Goal: Information Seeking & Learning: Learn about a topic

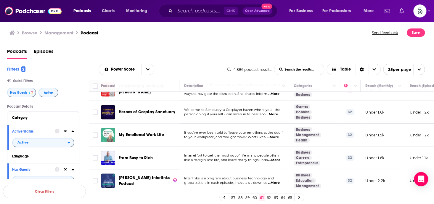
scroll to position [469, 0]
click at [268, 196] on link "62" at bounding box center [269, 197] width 6 height 7
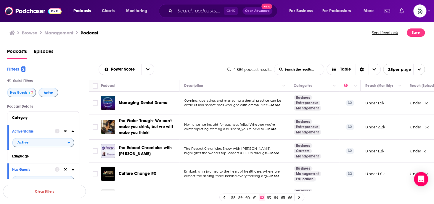
click at [274, 129] on span "...More" at bounding box center [271, 129] width 12 height 5
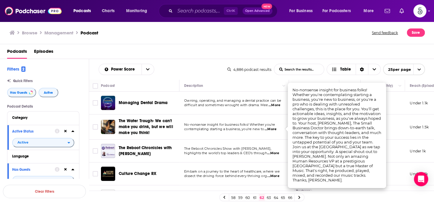
click at [274, 129] on span "...More" at bounding box center [271, 129] width 12 height 5
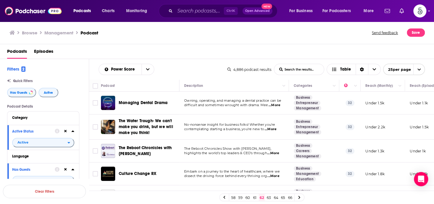
click at [276, 152] on span "...More" at bounding box center [273, 153] width 12 height 5
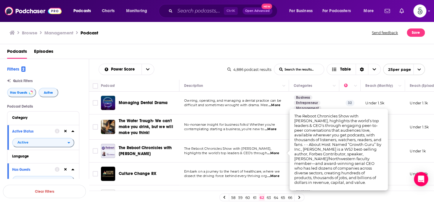
click at [276, 152] on span "...More" at bounding box center [273, 153] width 12 height 5
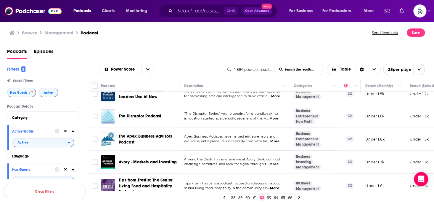
scroll to position [491, 0]
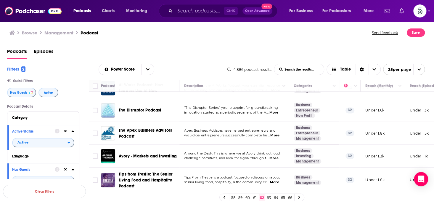
click at [268, 195] on link "63" at bounding box center [269, 197] width 6 height 7
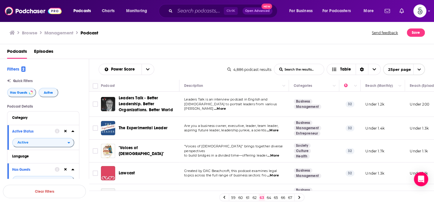
click at [226, 106] on span "...More" at bounding box center [220, 108] width 12 height 5
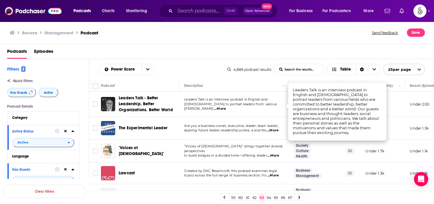
click at [226, 106] on span "...More" at bounding box center [220, 108] width 12 height 5
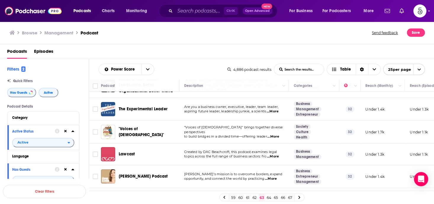
scroll to position [3, 0]
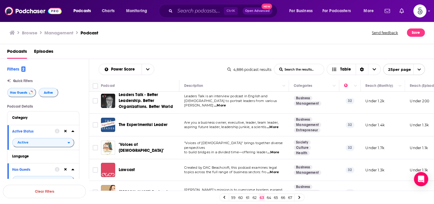
click at [273, 127] on span "...More" at bounding box center [273, 127] width 12 height 5
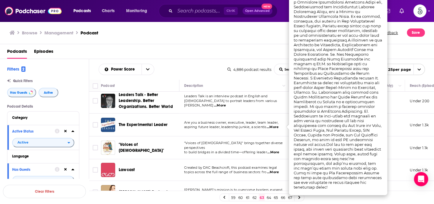
click at [273, 126] on span "...More" at bounding box center [273, 127] width 12 height 5
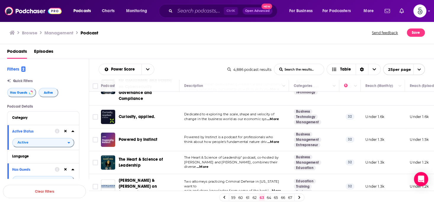
scroll to position [238, 0]
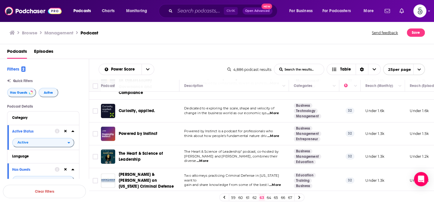
click at [276, 133] on span "...More" at bounding box center [273, 135] width 12 height 5
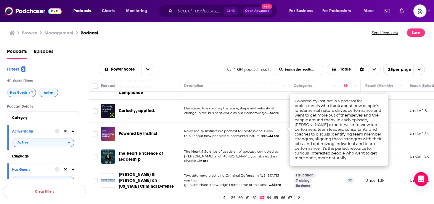
click at [276, 133] on span "...More" at bounding box center [273, 135] width 12 height 5
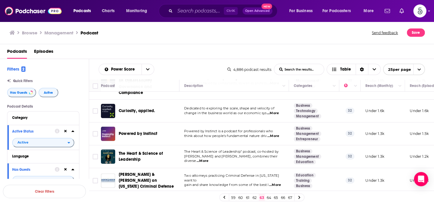
click at [208, 158] on span "...More" at bounding box center [202, 160] width 12 height 5
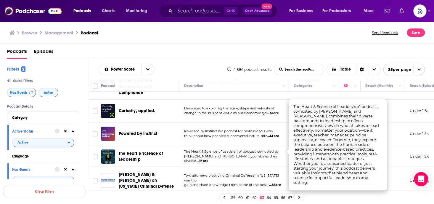
click at [208, 158] on span "...More" at bounding box center [202, 160] width 12 height 5
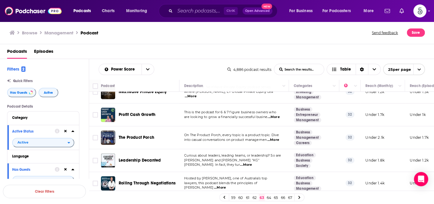
scroll to position [368, 0]
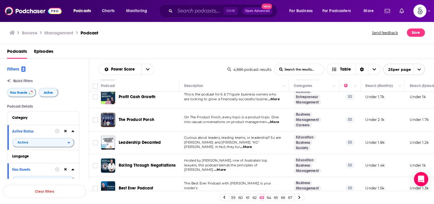
click at [252, 144] on span "...More" at bounding box center [246, 146] width 12 height 5
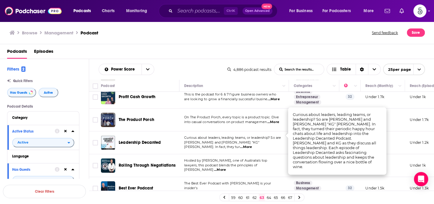
click at [252, 144] on span "...More" at bounding box center [246, 146] width 12 height 5
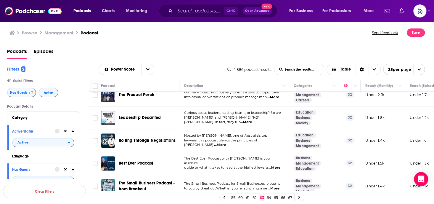
scroll to position [409, 0]
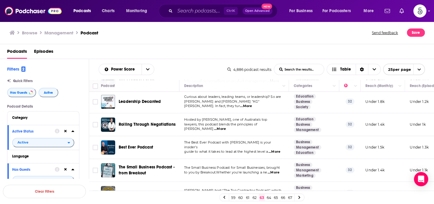
click at [275, 149] on span "...More" at bounding box center [274, 151] width 12 height 5
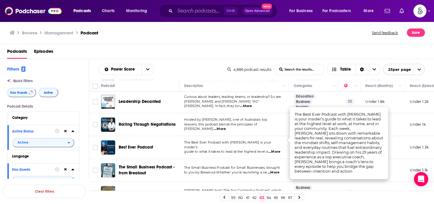
click at [275, 149] on span "...More" at bounding box center [274, 151] width 12 height 5
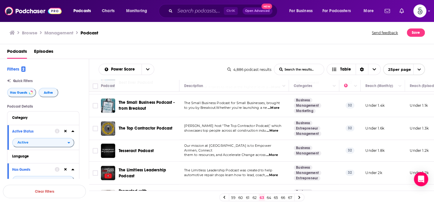
scroll to position [483, 0]
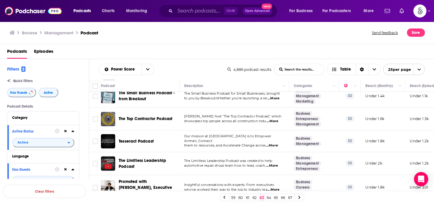
click at [275, 187] on span "...More" at bounding box center [273, 189] width 12 height 5
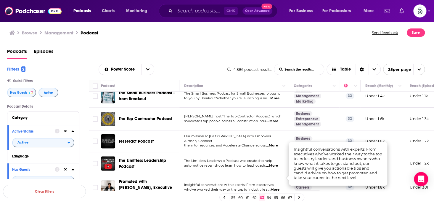
click at [275, 187] on span "...More" at bounding box center [273, 189] width 12 height 5
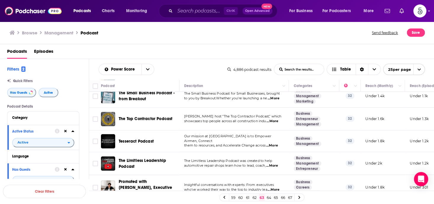
click at [268, 196] on link "64" at bounding box center [269, 197] width 6 height 7
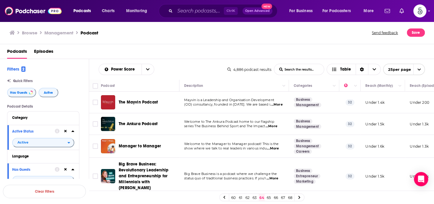
click at [273, 106] on span "...More" at bounding box center [276, 104] width 12 height 5
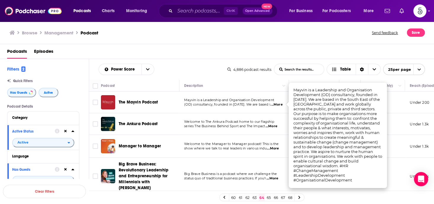
click at [273, 106] on span "...More" at bounding box center [276, 104] width 12 height 5
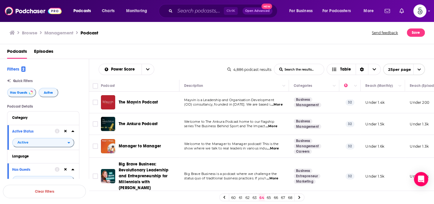
click at [275, 147] on span "...More" at bounding box center [273, 148] width 12 height 5
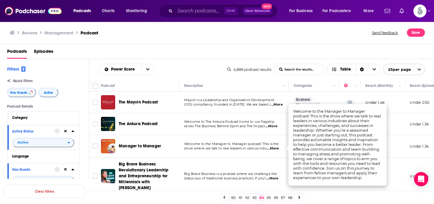
click at [274, 147] on span "...More" at bounding box center [273, 148] width 12 height 5
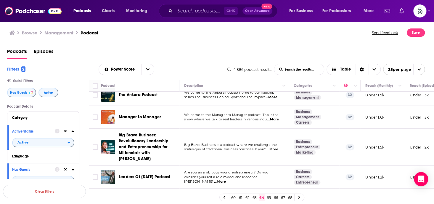
scroll to position [43, 0]
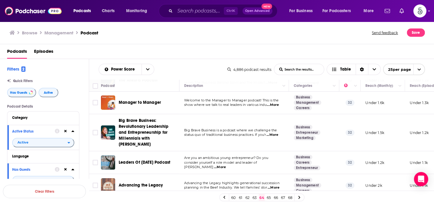
click at [226, 165] on span "...More" at bounding box center [220, 167] width 12 height 5
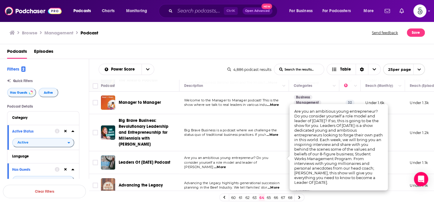
click at [226, 165] on span "...More" at bounding box center [220, 167] width 12 height 5
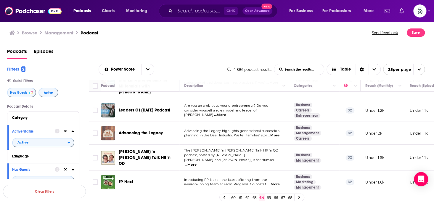
scroll to position [109, 0]
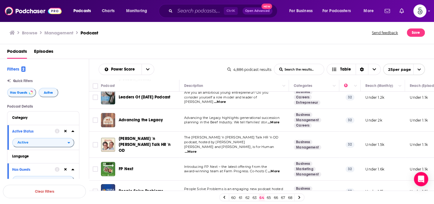
click at [196, 149] on span "...More" at bounding box center [191, 151] width 12 height 5
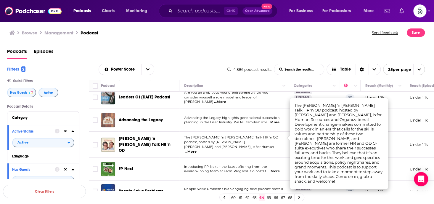
click at [196, 149] on span "...More" at bounding box center [191, 151] width 12 height 5
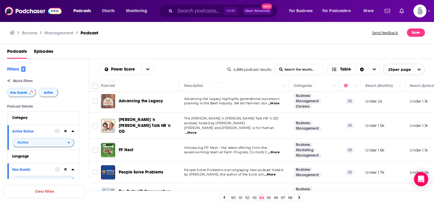
scroll to position [135, 0]
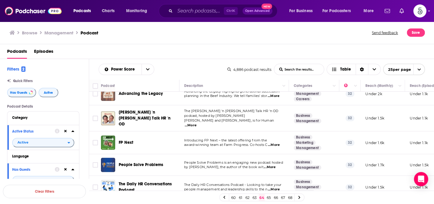
click at [274, 165] on span "...More" at bounding box center [270, 167] width 12 height 5
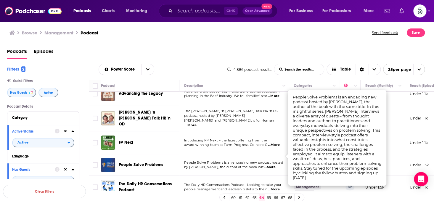
click at [274, 165] on span "...More" at bounding box center [270, 167] width 12 height 5
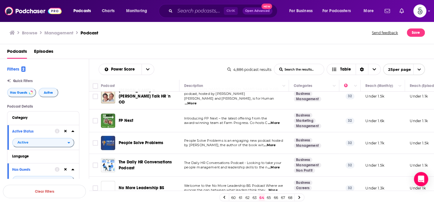
scroll to position [175, 0]
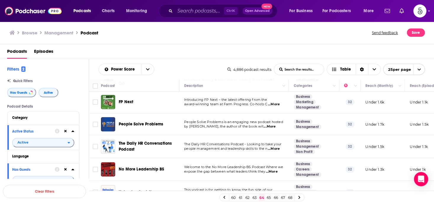
click at [275, 169] on span "...More" at bounding box center [271, 171] width 12 height 5
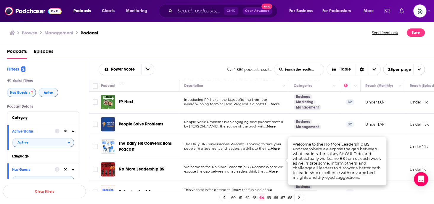
click at [275, 169] on span "...More" at bounding box center [271, 171] width 12 height 5
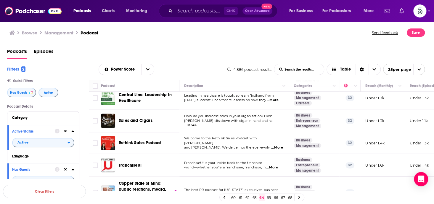
scroll to position [476, 0]
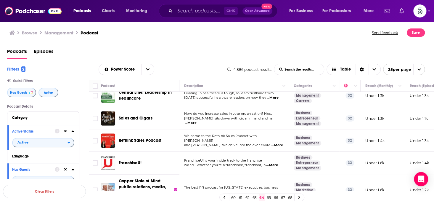
click at [268, 196] on link "65" at bounding box center [269, 197] width 6 height 7
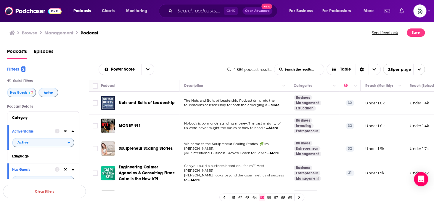
click at [275, 106] on span "...More" at bounding box center [273, 105] width 12 height 5
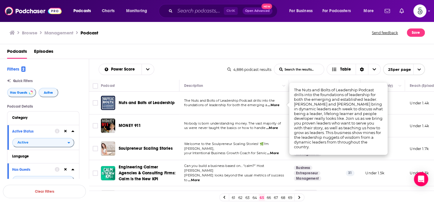
click at [275, 106] on span "...More" at bounding box center [273, 105] width 12 height 5
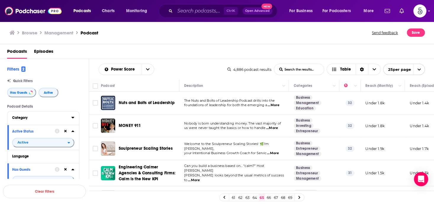
click at [73, 118] on icon at bounding box center [72, 117] width 3 height 1
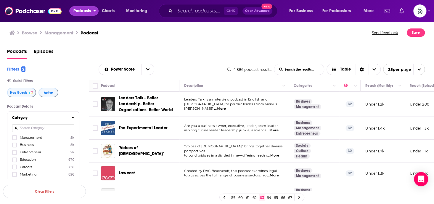
click at [87, 11] on span "Podcasts" at bounding box center [81, 11] width 17 height 8
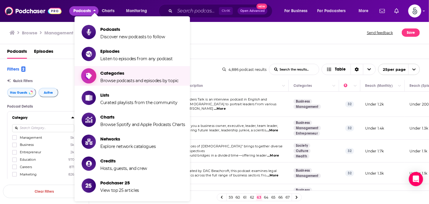
click at [104, 75] on span "Categories" at bounding box center [139, 73] width 78 height 6
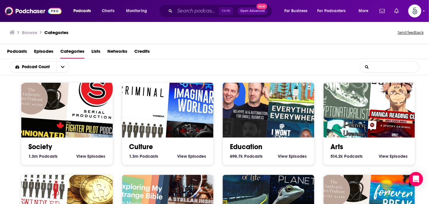
click at [393, 67] on input "List Search Input" at bounding box center [389, 67] width 59 height 11
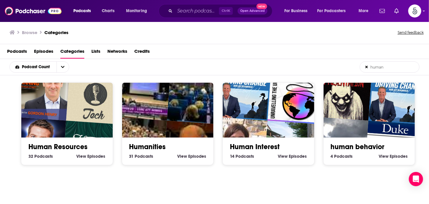
type input "human"
click at [61, 31] on h1 "Categories" at bounding box center [56, 33] width 24 height 6
click at [60, 32] on h1 "Categories" at bounding box center [56, 33] width 24 height 6
click at [58, 34] on h1 "Categories" at bounding box center [56, 33] width 24 height 6
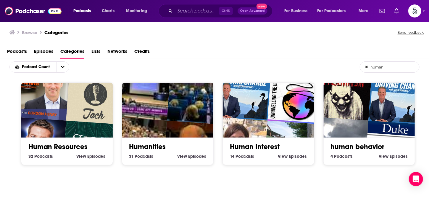
click at [386, 69] on input "human" at bounding box center [389, 67] width 59 height 11
click at [367, 66] on icon at bounding box center [366, 67] width 2 height 4
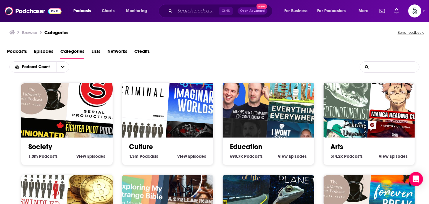
click at [380, 66] on input "List Search Input" at bounding box center [389, 67] width 59 height 11
type input "business"
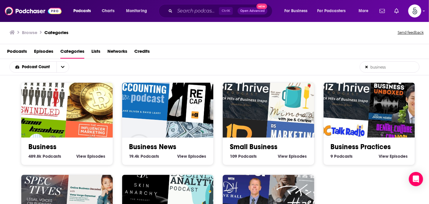
click at [44, 146] on link "Business" at bounding box center [42, 146] width 28 height 9
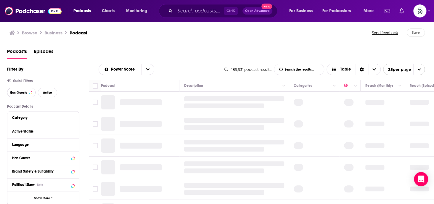
click at [14, 91] on span "Has Guests" at bounding box center [18, 92] width 17 height 3
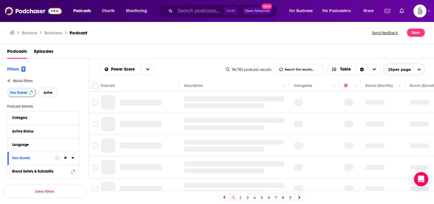
click at [47, 93] on span "Active" at bounding box center [47, 92] width 9 height 3
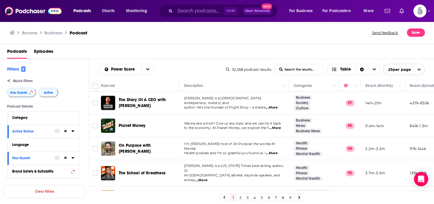
click at [296, 69] on input "List Search Input" at bounding box center [299, 69] width 50 height 11
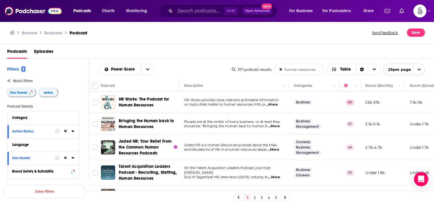
type input "human resources"
click at [279, 70] on icon at bounding box center [280, 69] width 3 height 3
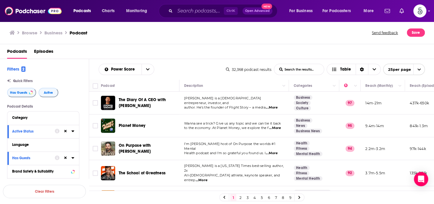
click at [288, 70] on input "List Search Input" at bounding box center [299, 69] width 50 height 11
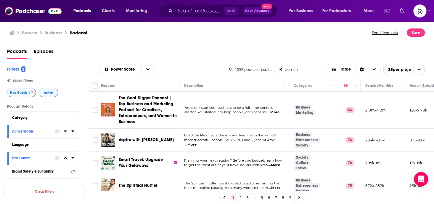
type input "women"
click at [196, 142] on span "...More" at bounding box center [191, 144] width 12 height 5
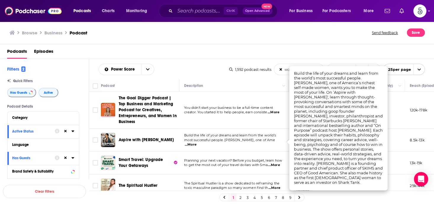
click at [196, 142] on span "...More" at bounding box center [191, 144] width 12 height 5
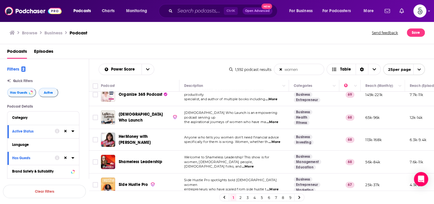
scroll to position [124, 0]
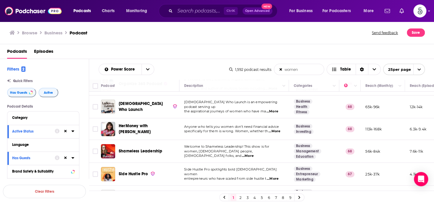
click at [253, 153] on span "...More" at bounding box center [247, 155] width 12 height 5
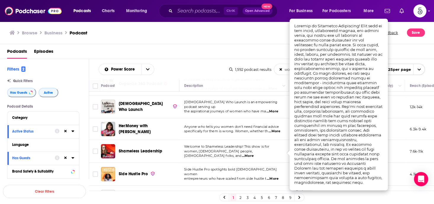
click at [253, 153] on span "...More" at bounding box center [247, 155] width 12 height 5
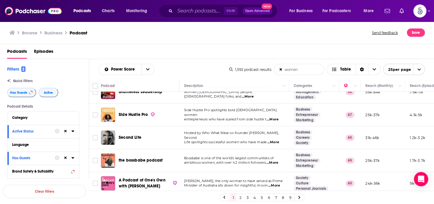
scroll to position [195, 0]
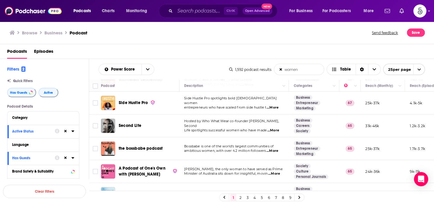
click at [275, 150] on span "...More" at bounding box center [272, 150] width 12 height 5
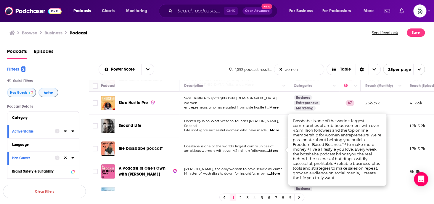
click at [275, 150] on span "...More" at bounding box center [272, 150] width 12 height 5
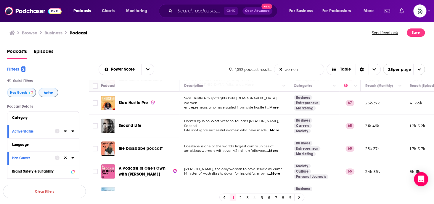
click at [274, 171] on span "...More" at bounding box center [274, 173] width 12 height 5
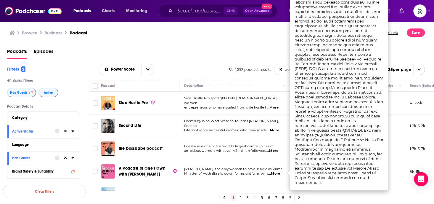
click at [274, 171] on span "...More" at bounding box center [274, 173] width 12 height 5
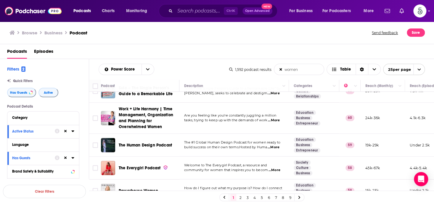
scroll to position [498, 0]
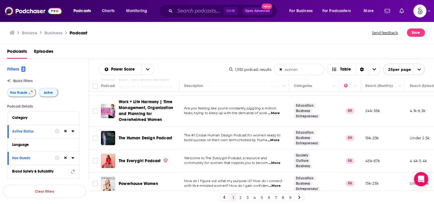
click at [276, 183] on span "...More" at bounding box center [274, 185] width 12 height 5
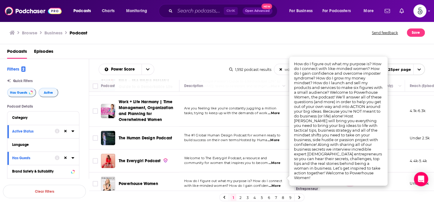
click at [276, 183] on span "...More" at bounding box center [274, 185] width 12 height 5
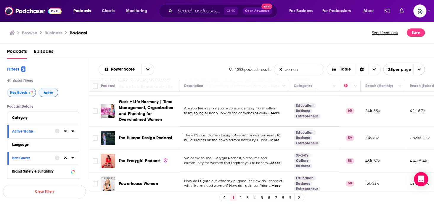
click at [276, 183] on span "...More" at bounding box center [274, 185] width 12 height 5
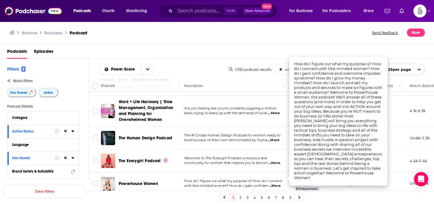
click at [276, 183] on span "...More" at bounding box center [274, 185] width 12 height 5
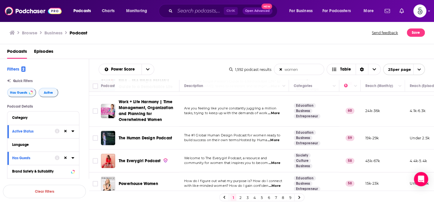
click at [239, 195] on link "2" at bounding box center [240, 197] width 6 height 7
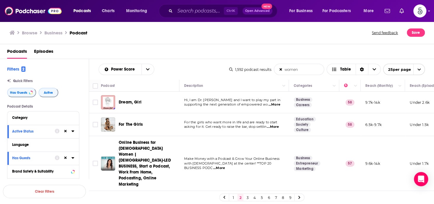
click at [276, 103] on span "...More" at bounding box center [274, 104] width 12 height 5
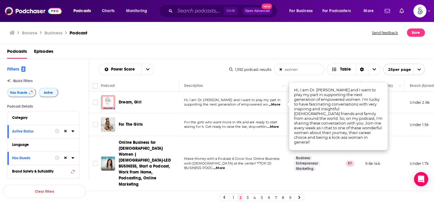
click at [276, 103] on span "...More" at bounding box center [274, 104] width 12 height 5
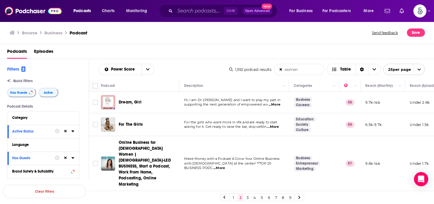
click at [274, 125] on span "...More" at bounding box center [273, 126] width 12 height 5
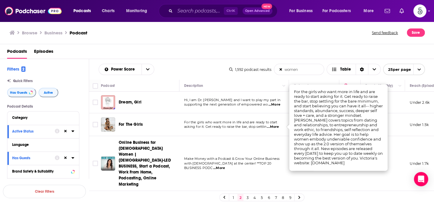
click at [274, 125] on span "...More" at bounding box center [273, 126] width 12 height 5
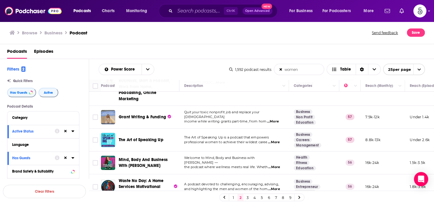
scroll to position [96, 0]
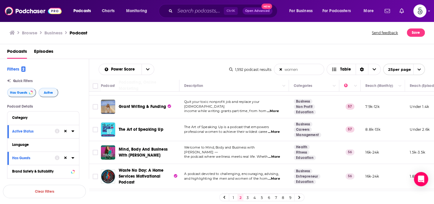
click at [276, 154] on span "...More" at bounding box center [274, 156] width 12 height 5
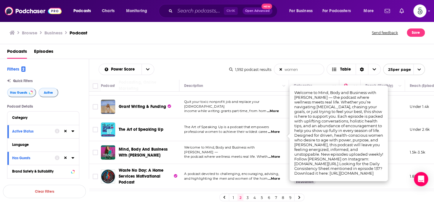
click at [276, 154] on span "...More" at bounding box center [274, 156] width 12 height 5
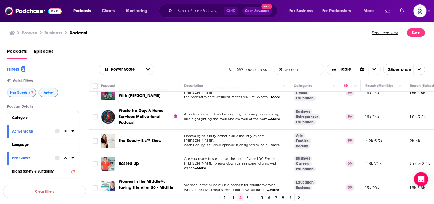
scroll to position [161, 0]
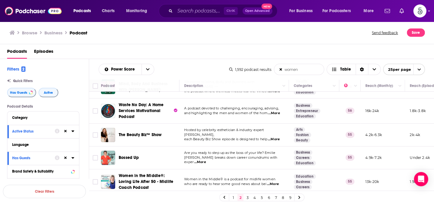
click at [206, 159] on span "...More" at bounding box center [200, 161] width 12 height 5
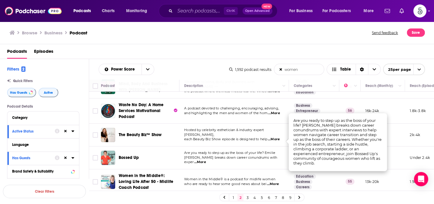
click at [206, 159] on span "...More" at bounding box center [200, 161] width 12 height 5
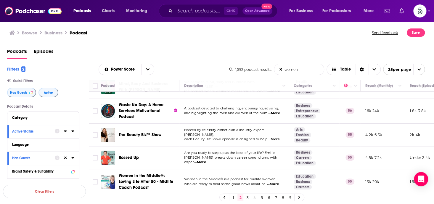
click at [272, 181] on span "...More" at bounding box center [273, 183] width 12 height 5
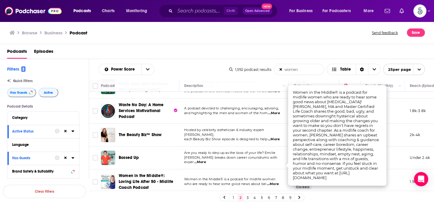
click at [272, 181] on span "...More" at bounding box center [273, 183] width 12 height 5
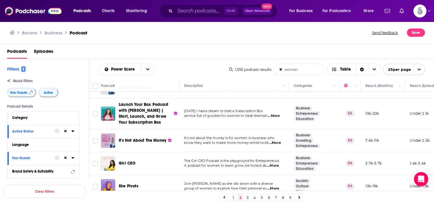
scroll to position [339, 0]
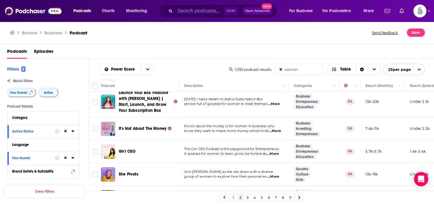
click at [274, 174] on span "...More" at bounding box center [273, 176] width 12 height 5
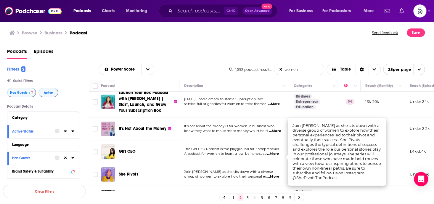
click at [274, 174] on span "...More" at bounding box center [273, 176] width 12 height 5
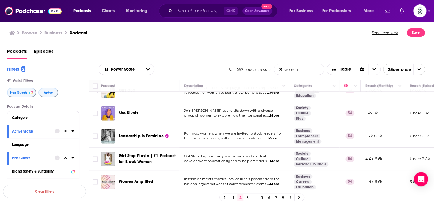
scroll to position [407, 0]
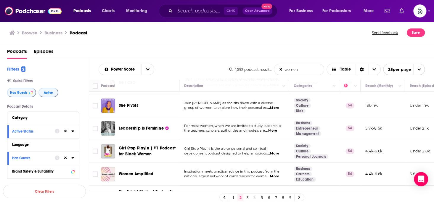
click at [273, 174] on span "...More" at bounding box center [273, 176] width 12 height 5
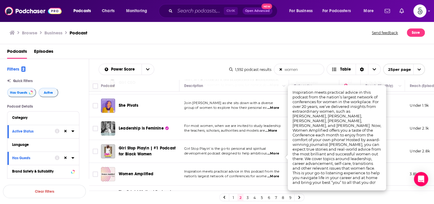
click at [273, 174] on span "...More" at bounding box center [273, 176] width 12 height 5
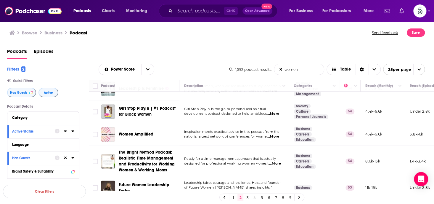
scroll to position [457, 0]
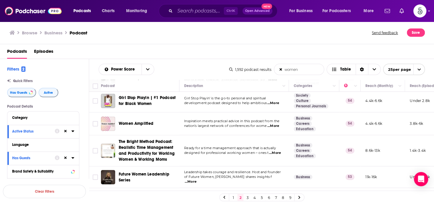
click at [196, 179] on span "...More" at bounding box center [191, 181] width 12 height 5
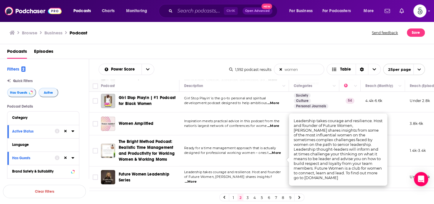
click at [196, 179] on span "...More" at bounding box center [191, 181] width 12 height 5
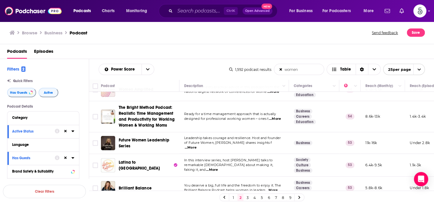
scroll to position [507, 0]
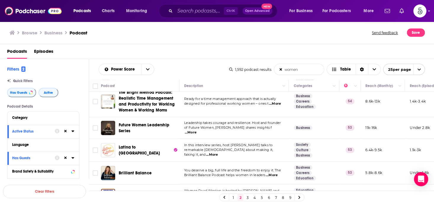
click at [274, 173] on span "...More" at bounding box center [272, 175] width 12 height 5
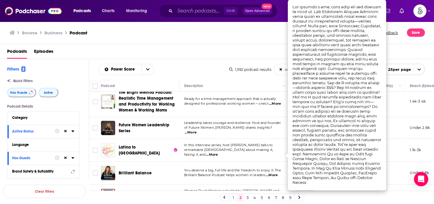
click at [274, 173] on span "...More" at bounding box center [272, 175] width 12 height 5
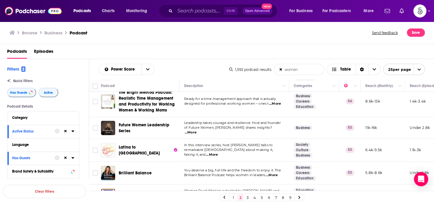
click at [196, 198] on span "...More" at bounding box center [191, 200] width 12 height 5
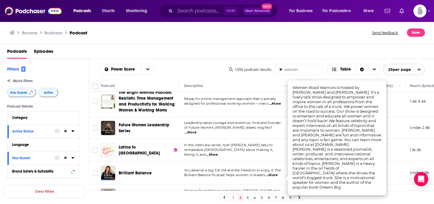
click at [196, 198] on span "...More" at bounding box center [191, 200] width 12 height 5
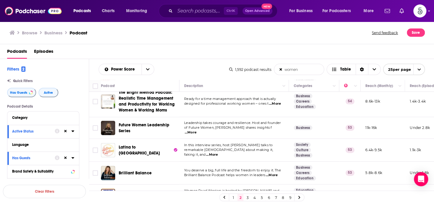
click at [247, 196] on link "3" at bounding box center [247, 197] width 6 height 7
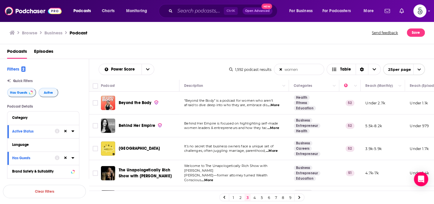
click at [275, 104] on span "...More" at bounding box center [273, 105] width 12 height 5
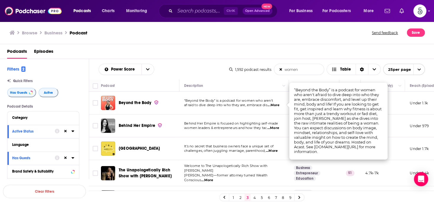
click at [275, 104] on span "...More" at bounding box center [273, 105] width 12 height 5
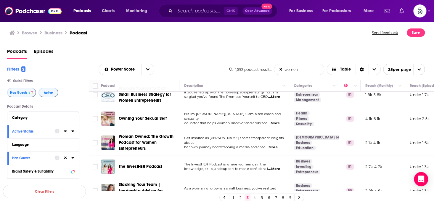
scroll to position [130, 0]
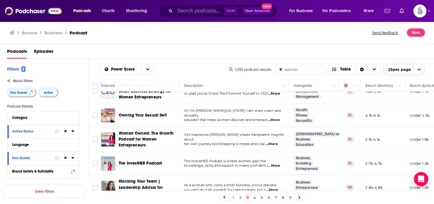
click at [274, 163] on span "...More" at bounding box center [274, 165] width 12 height 5
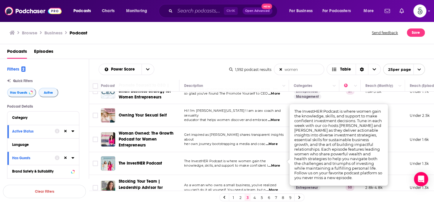
click at [274, 163] on span "...More" at bounding box center [274, 165] width 12 height 5
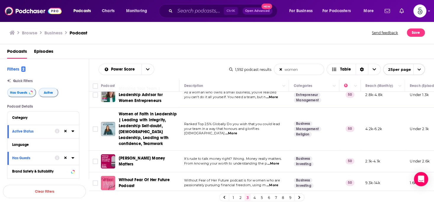
scroll to position [236, 0]
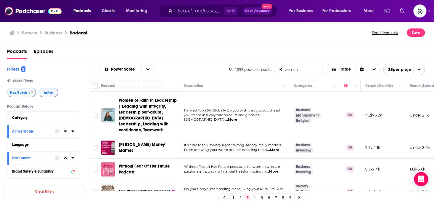
click at [275, 169] on span "...More" at bounding box center [272, 171] width 12 height 5
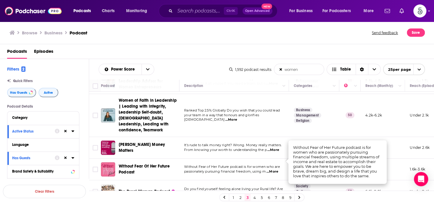
click at [275, 169] on span "...More" at bounding box center [272, 171] width 12 height 5
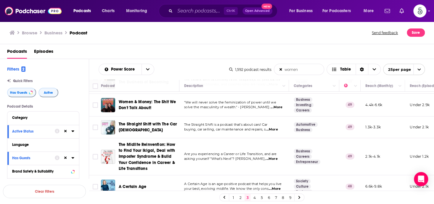
scroll to position [455, 0]
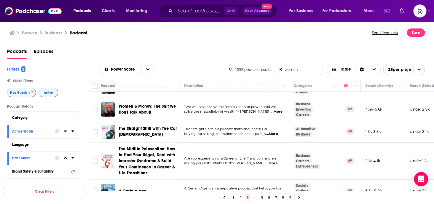
click at [273, 161] on span "...More" at bounding box center [271, 163] width 12 height 5
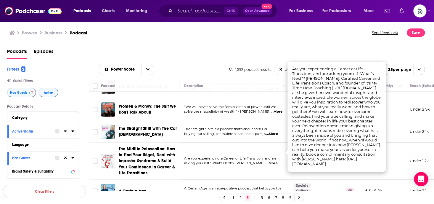
click at [273, 161] on span "...More" at bounding box center [271, 163] width 12 height 5
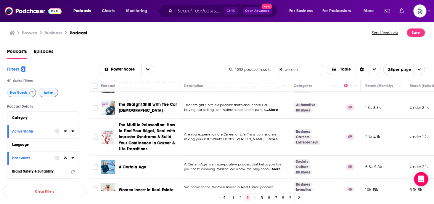
scroll to position [483, 0]
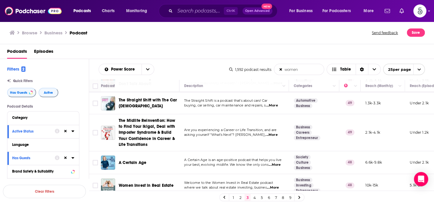
click at [277, 162] on span "...More" at bounding box center [275, 164] width 12 height 5
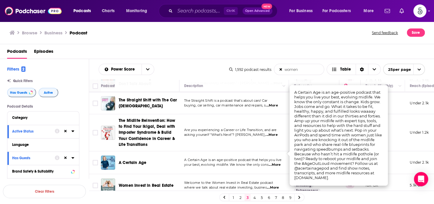
click at [277, 162] on span "...More" at bounding box center [275, 164] width 12 height 5
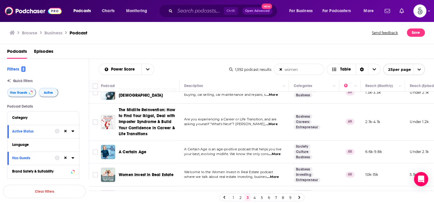
scroll to position [504, 0]
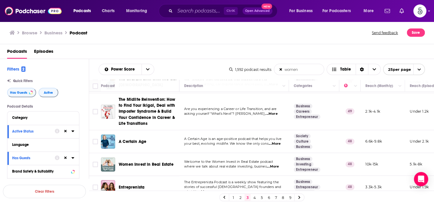
click at [254, 196] on link "4" at bounding box center [255, 197] width 6 height 7
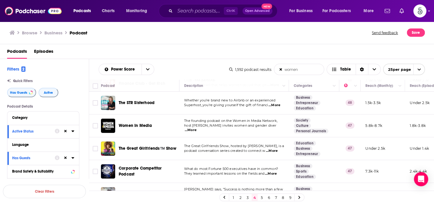
scroll to position [115, 0]
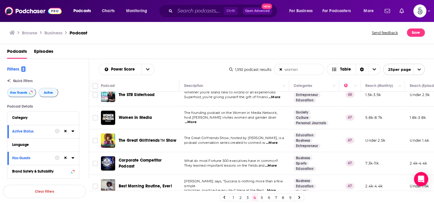
click at [275, 142] on span "...More" at bounding box center [272, 142] width 12 height 5
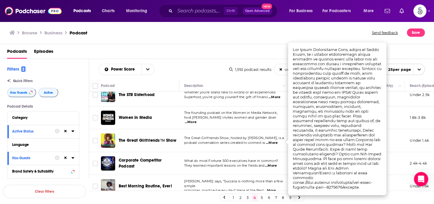
click at [275, 142] on span "...More" at bounding box center [272, 142] width 12 height 5
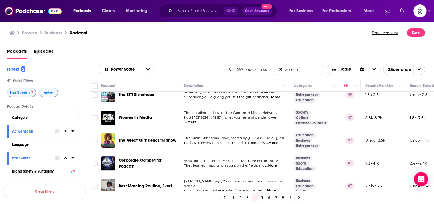
click at [273, 165] on span "...More" at bounding box center [271, 165] width 12 height 5
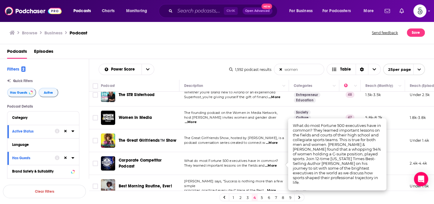
click at [273, 165] on span "...More" at bounding box center [271, 165] width 12 height 5
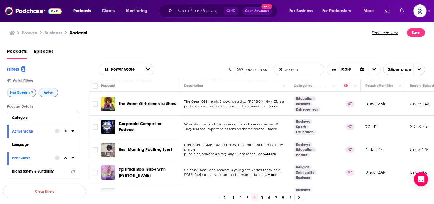
scroll to position [154, 0]
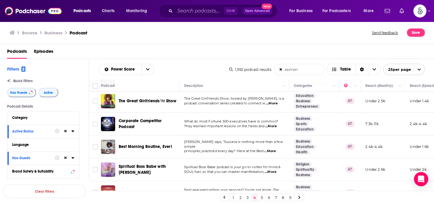
click at [272, 149] on span "...More" at bounding box center [270, 151] width 12 height 5
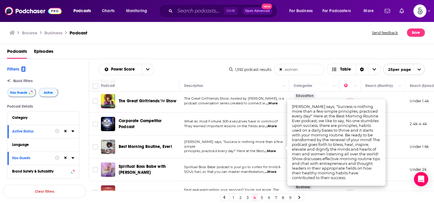
click at [272, 149] on span "...More" at bounding box center [270, 151] width 12 height 5
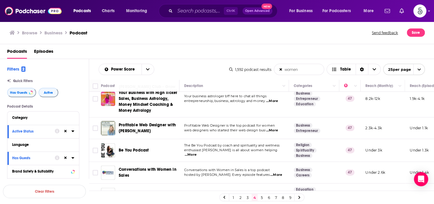
scroll to position [363, 0]
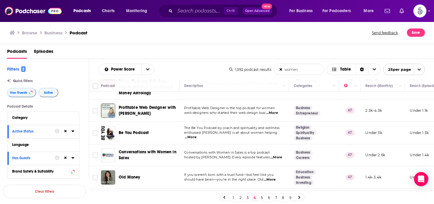
click at [196, 135] on span "...More" at bounding box center [191, 137] width 12 height 5
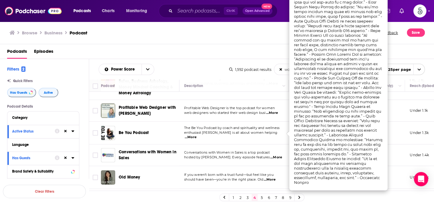
click at [196, 135] on span "...More" at bounding box center [191, 137] width 12 height 5
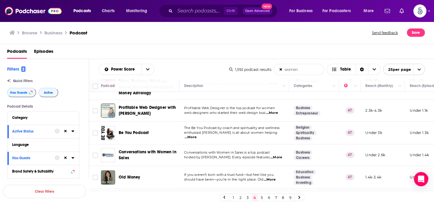
click at [196, 135] on span "...More" at bounding box center [191, 137] width 12 height 5
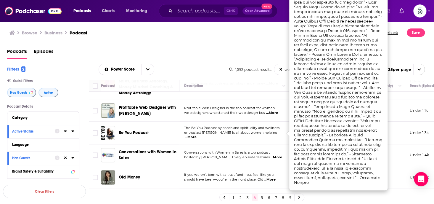
click at [196, 135] on span "...More" at bounding box center [191, 137] width 12 height 5
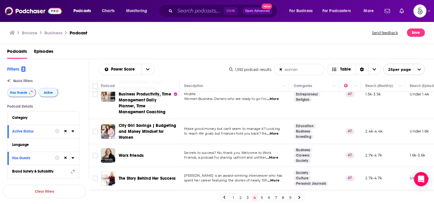
scroll to position [498, 0]
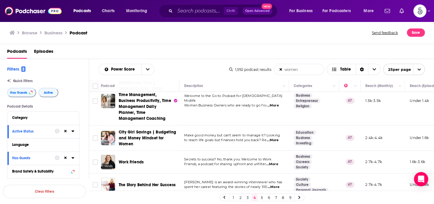
click at [275, 162] on span "...More" at bounding box center [272, 164] width 12 height 5
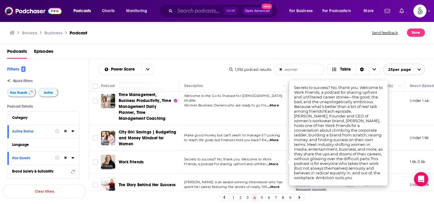
click at [275, 162] on span "...More" at bounding box center [272, 164] width 12 height 5
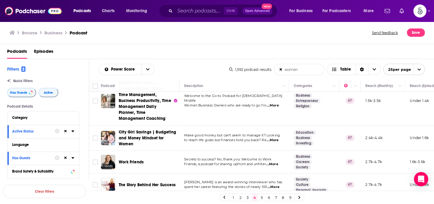
scroll to position [525, 0]
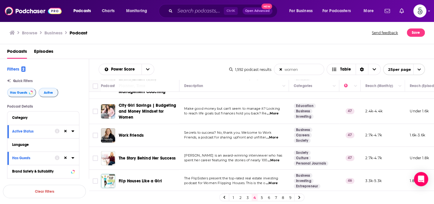
click at [277, 158] on span "...More" at bounding box center [273, 160] width 12 height 5
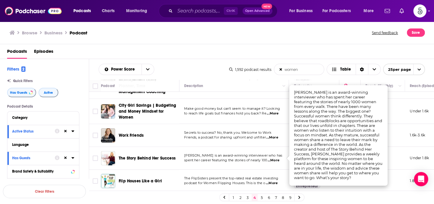
click at [277, 158] on span "...More" at bounding box center [273, 160] width 12 height 5
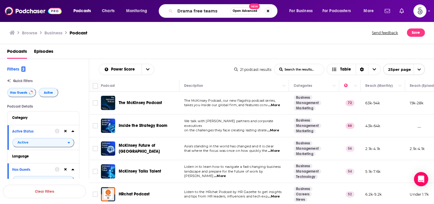
type input "Drama free teams"
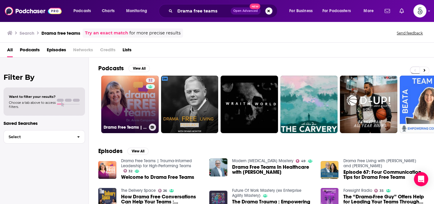
click at [128, 98] on link "32 Drama Free Teams | Trauma-Informed Leadership for High-Performing Teams" at bounding box center [129, 103] width 57 height 57
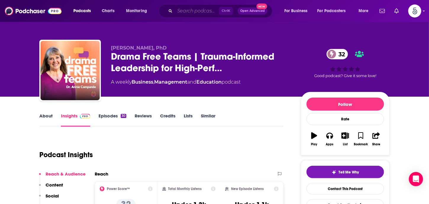
click at [183, 11] on input "Search podcasts, credits, & more..." at bounding box center [197, 10] width 44 height 9
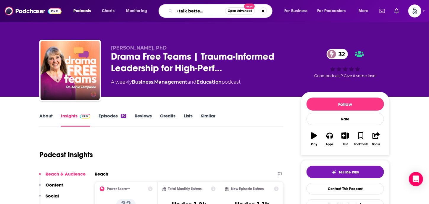
type input "Leaders talk better leadership"
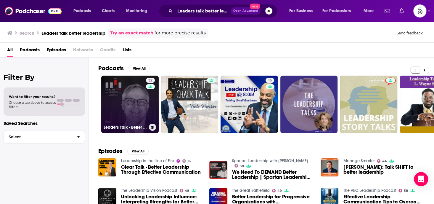
click at [118, 101] on link "32 Leaders Talk - Better Leadership. Better Organizations. Better World" at bounding box center [129, 103] width 57 height 57
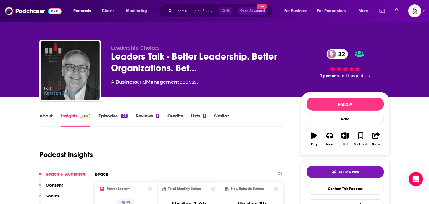
click at [110, 115] on link "Episodes 128" at bounding box center [113, 120] width 29 height 14
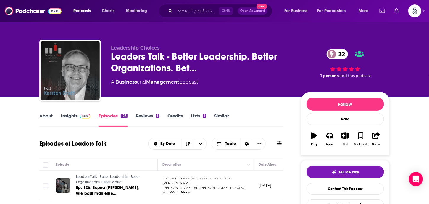
click at [66, 115] on link "Insights" at bounding box center [75, 120] width 29 height 14
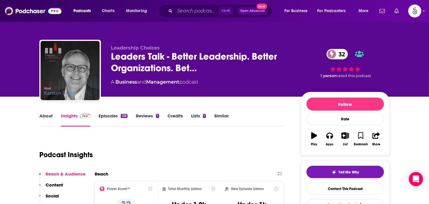
click at [43, 115] on link "About" at bounding box center [45, 120] width 13 height 14
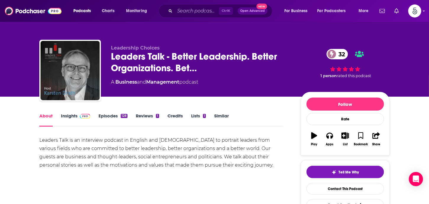
click at [43, 115] on link "About" at bounding box center [45, 120] width 13 height 14
click at [66, 115] on link "Insights" at bounding box center [75, 120] width 29 height 14
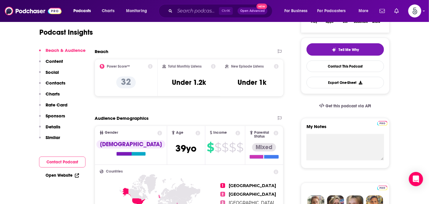
scroll to position [95, 0]
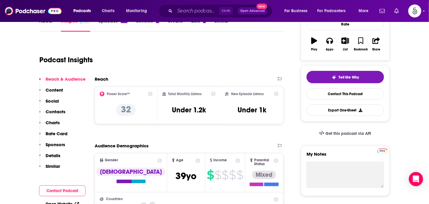
click at [49, 109] on p "Contacts" at bounding box center [56, 112] width 20 height 6
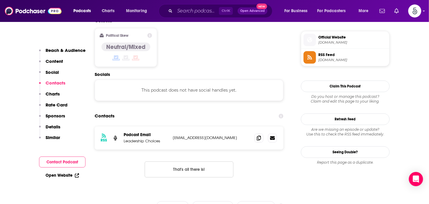
scroll to position [476, 0]
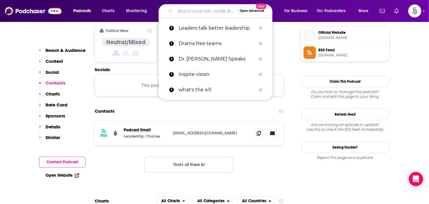
click at [178, 12] on input "Search podcasts, credits, & more..." at bounding box center [206, 10] width 62 height 9
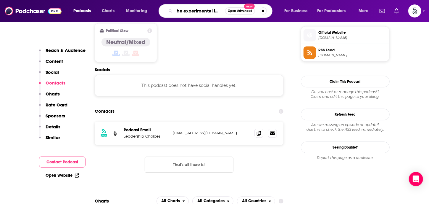
type input "The experimental leader"
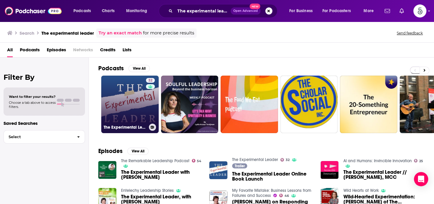
click at [116, 104] on link "32 The Experimental Leader" at bounding box center [129, 103] width 57 height 57
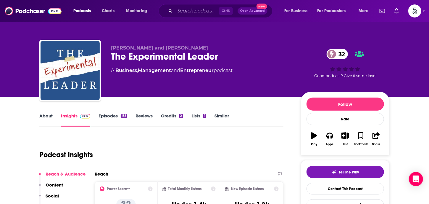
click at [112, 116] on link "Episodes 155" at bounding box center [113, 120] width 29 height 14
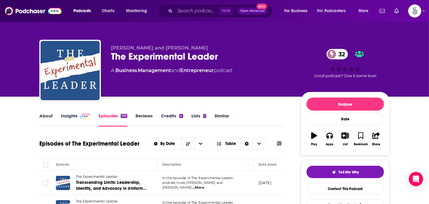
click at [204, 185] on span "...More" at bounding box center [198, 187] width 12 height 5
click at [69, 115] on link "Insights" at bounding box center [75, 120] width 29 height 14
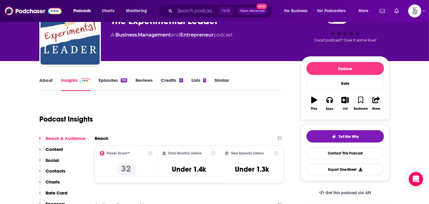
scroll to position [70, 0]
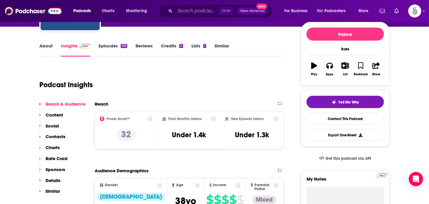
click at [49, 135] on p "Contacts" at bounding box center [56, 136] width 20 height 6
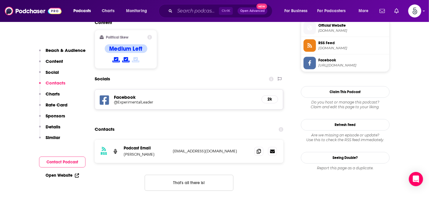
scroll to position [488, 0]
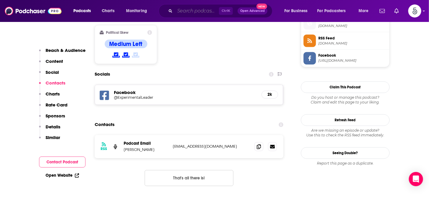
click at [202, 13] on input "Search podcasts, credits, & more..." at bounding box center [197, 10] width 44 height 9
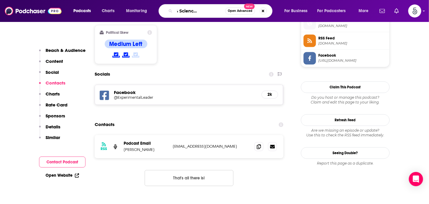
type input "The heart & Science of leadership"
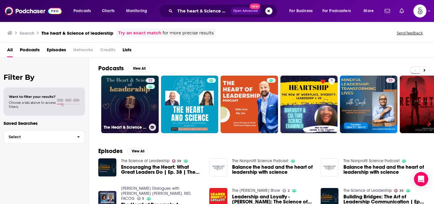
click at [134, 99] on link "32 The Heart & Science of Leadership" at bounding box center [129, 103] width 57 height 57
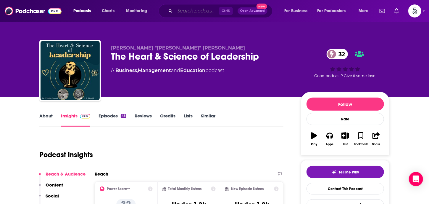
click at [200, 11] on input "Search podcasts, credits, & more..." at bounding box center [197, 10] width 44 height 9
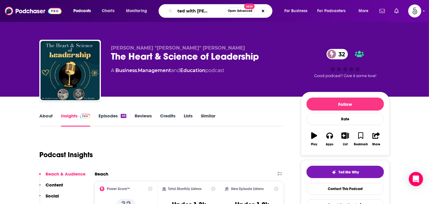
type input "Promoted with [PERSON_NAME]"
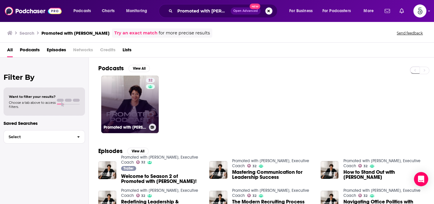
click at [131, 102] on link "32 Promoted with [PERSON_NAME], Executive Coach" at bounding box center [129, 103] width 57 height 57
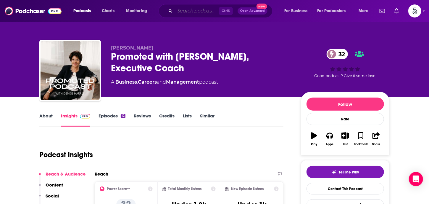
click at [183, 12] on input "Search podcasts, credits, & more..." at bounding box center [197, 10] width 44 height 9
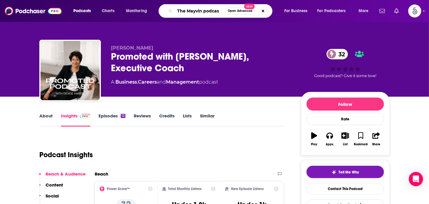
type input "The Mayvin podcast"
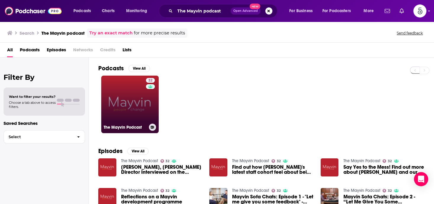
click at [114, 93] on link "32 The Mayvin Podcast" at bounding box center [129, 103] width 57 height 57
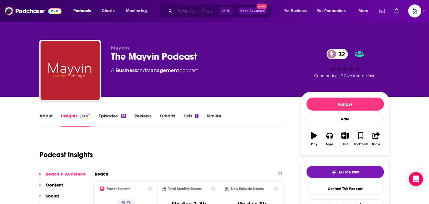
click at [178, 13] on input "Search podcasts, credits, & more..." at bounding box center [197, 10] width 44 height 9
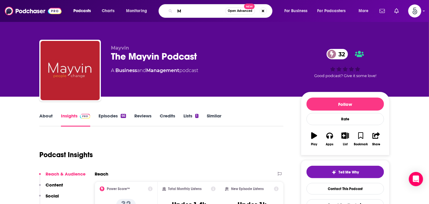
click at [183, 13] on input "M" at bounding box center [200, 10] width 50 height 9
type input "Manager to manager"
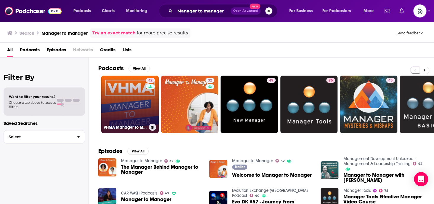
click at [140, 103] on link "42 VHMA Manager to Manager" at bounding box center [129, 103] width 57 height 57
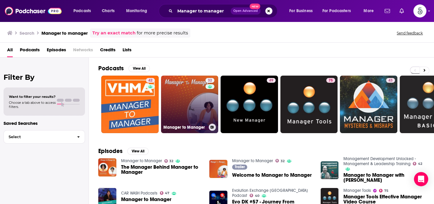
click at [180, 105] on link "32 Manager to Manager" at bounding box center [189, 103] width 57 height 57
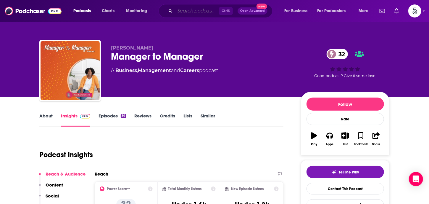
click at [188, 11] on input "Search podcasts, credits, & more..." at bounding box center [197, 10] width 44 height 9
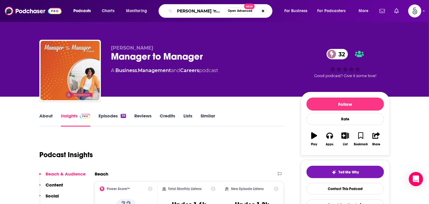
scroll to position [0, 5]
type input "[PERSON_NAME] 'n [PERSON_NAME] Talk HR 'n OD"
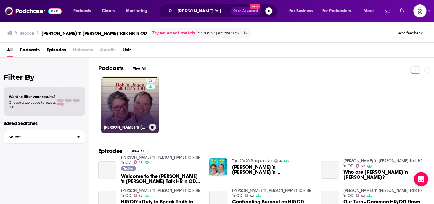
click at [138, 88] on link "32 [PERSON_NAME] 'n [PERSON_NAME] Talk HR 'n OD" at bounding box center [129, 103] width 57 height 57
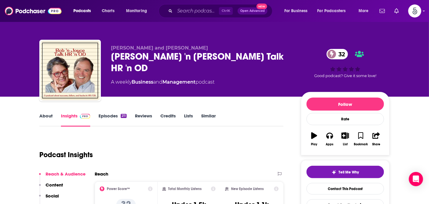
click at [112, 116] on link "Episodes 211" at bounding box center [113, 120] width 28 height 14
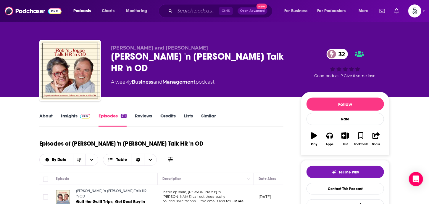
click at [67, 116] on link "Insights" at bounding box center [75, 120] width 29 height 14
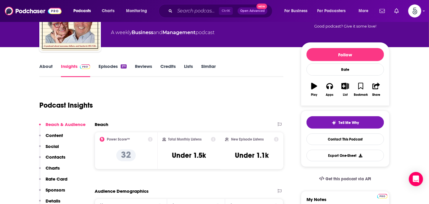
scroll to position [53, 0]
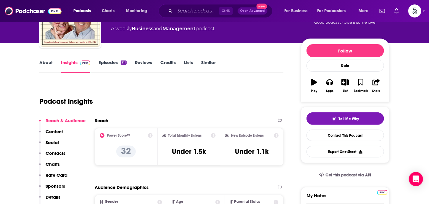
click at [52, 152] on p "Contacts" at bounding box center [56, 153] width 20 height 6
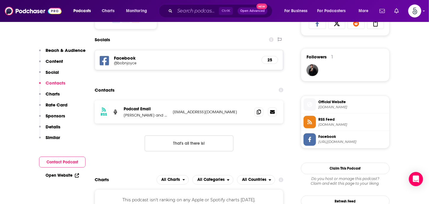
scroll to position [408, 0]
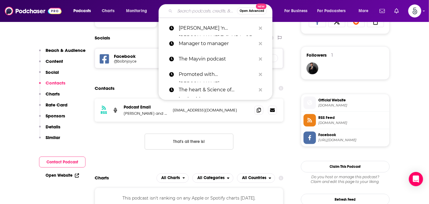
click at [190, 12] on input "Search podcasts, credits, & more..." at bounding box center [206, 10] width 62 height 9
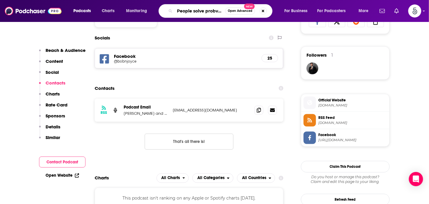
scroll to position [0, 0]
type input "People solve problems"
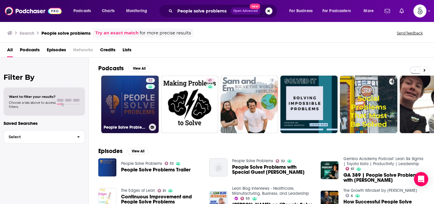
click at [140, 105] on link "32 People Solve Problems" at bounding box center [129, 103] width 57 height 57
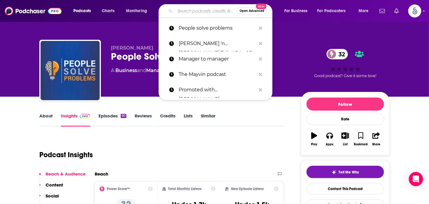
click at [181, 12] on input "Search podcasts, credits, & more..." at bounding box center [206, 10] width 62 height 9
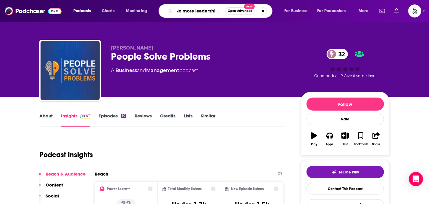
type input "No more leadership BS"
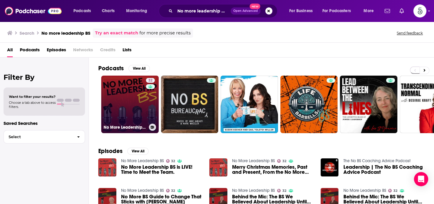
click at [114, 94] on link "32 No More Leadership BS" at bounding box center [129, 103] width 57 height 57
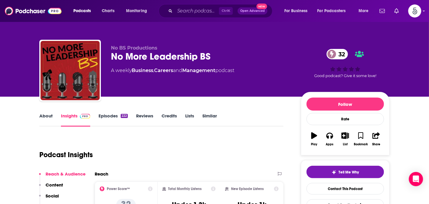
click at [110, 115] on link "Episodes 222" at bounding box center [113, 120] width 29 height 14
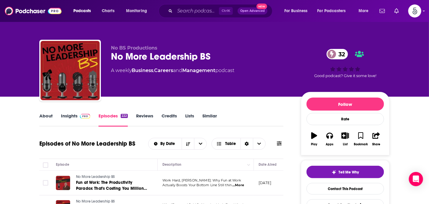
click at [41, 115] on link "About" at bounding box center [45, 120] width 13 height 14
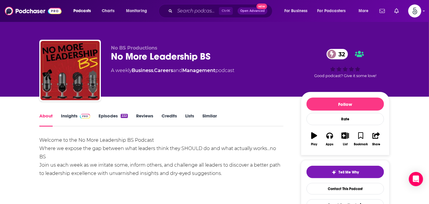
click at [41, 115] on link "About" at bounding box center [45, 120] width 13 height 14
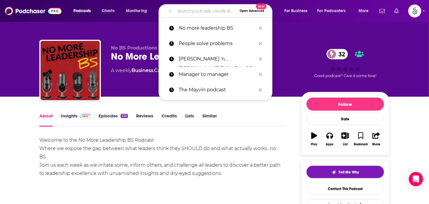
click at [182, 10] on input "Search podcasts, credits, & more..." at bounding box center [206, 10] width 62 height 9
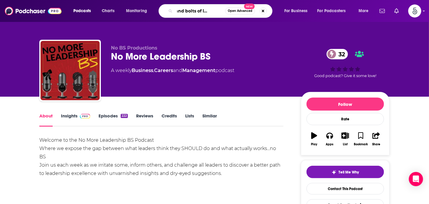
type input "Nuts and bolts of leadership"
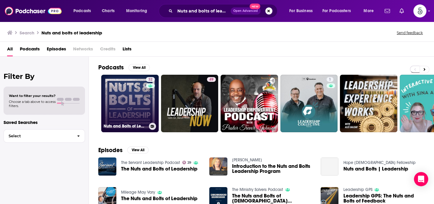
click at [125, 103] on link "32 Nuts and Bolts of Leadership" at bounding box center [129, 103] width 57 height 57
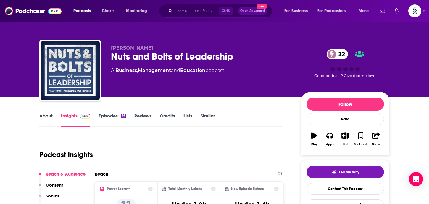
click at [187, 13] on input "Search podcasts, credits, & more..." at bounding box center [197, 10] width 44 height 9
click at [188, 12] on input "Search podcasts, credits, & more..." at bounding box center [197, 10] width 44 height 9
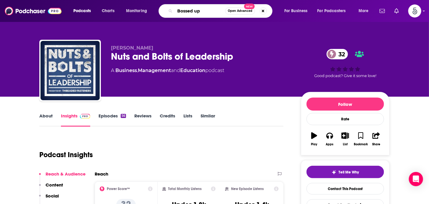
type input "Bossed upu"
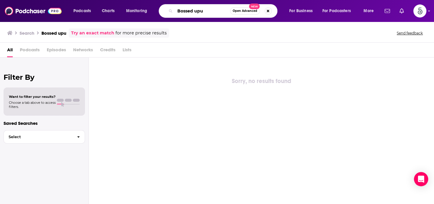
click at [206, 12] on input "Bossed upu" at bounding box center [202, 10] width 55 height 9
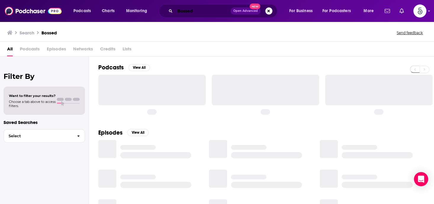
click at [203, 14] on input "Bossed" at bounding box center [203, 10] width 56 height 9
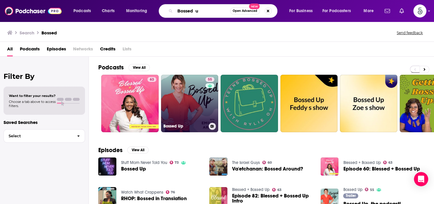
type input "Bossed u"
click at [197, 90] on link "55 Bossed Up" at bounding box center [189, 103] width 57 height 57
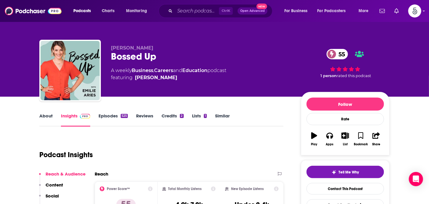
click at [105, 116] on link "Episodes 525" at bounding box center [113, 120] width 29 height 14
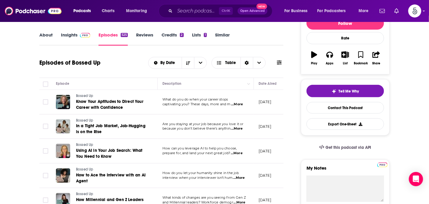
scroll to position [63, 0]
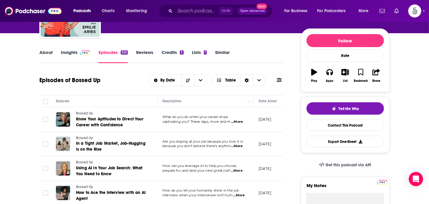
click at [238, 121] on span "...More" at bounding box center [237, 121] width 12 height 5
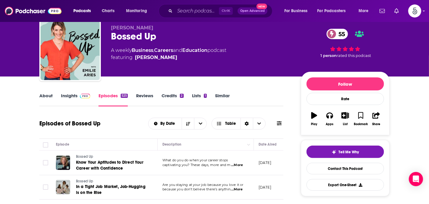
scroll to position [0, 0]
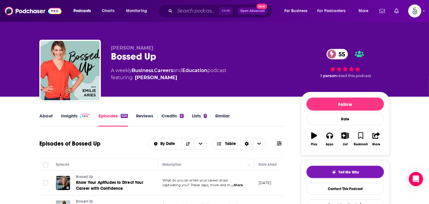
click at [71, 116] on link "Insights" at bounding box center [75, 120] width 29 height 14
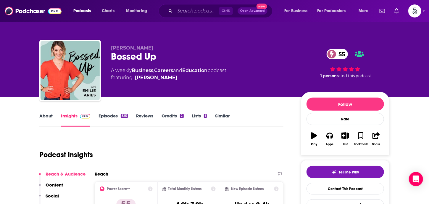
scroll to position [56, 0]
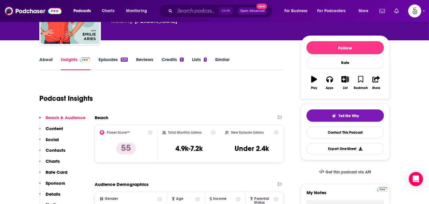
click at [60, 149] on p "Contacts" at bounding box center [56, 150] width 20 height 6
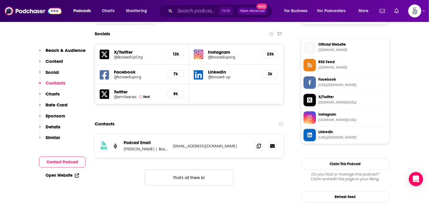
scroll to position [521, 0]
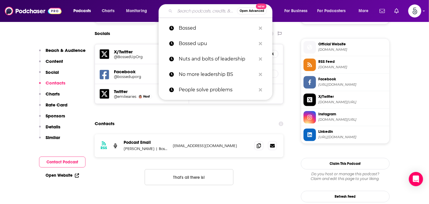
click at [192, 12] on input "Search podcasts, credits, & more..." at bounding box center [206, 10] width 62 height 9
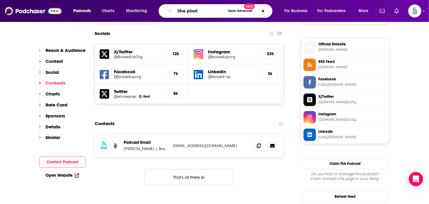
type input "She pivots"
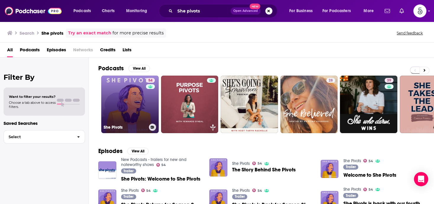
click at [120, 100] on link "54 She Pivots" at bounding box center [129, 103] width 57 height 57
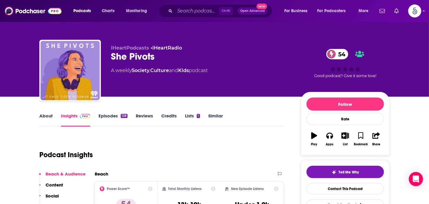
click at [107, 114] on link "Episodes 128" at bounding box center [113, 120] width 29 height 14
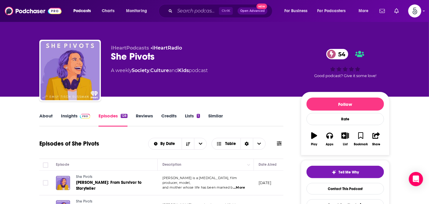
click at [41, 115] on link "About" at bounding box center [45, 120] width 13 height 14
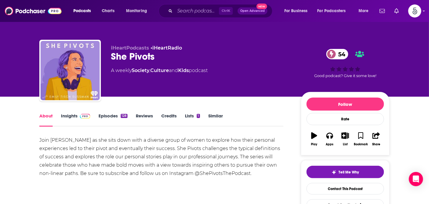
click at [73, 113] on link "Insights" at bounding box center [75, 120] width 29 height 14
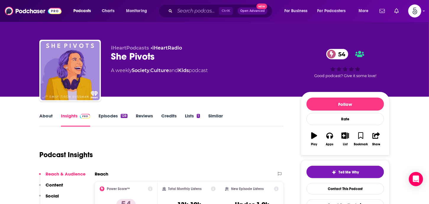
scroll to position [79, 0]
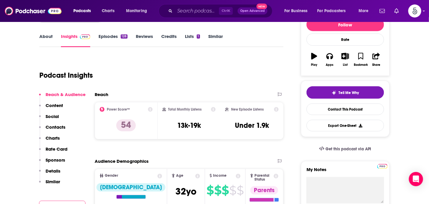
click at [57, 125] on p "Contacts" at bounding box center [56, 127] width 20 height 6
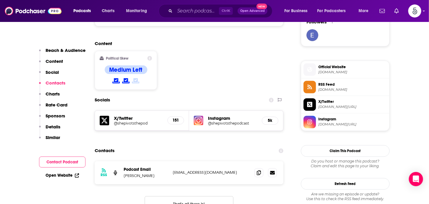
scroll to position [474, 0]
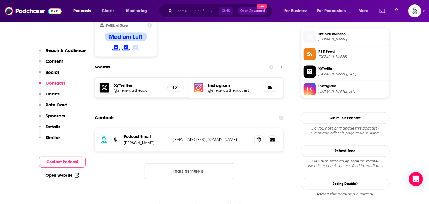
click at [194, 12] on input "Search podcasts, credits, & more..." at bounding box center [197, 10] width 44 height 9
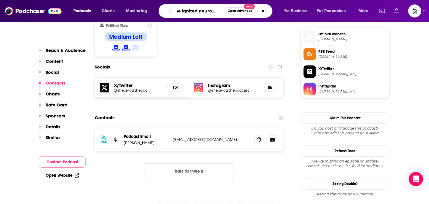
scroll to position [0, 11]
type input "The ignited neurons show"
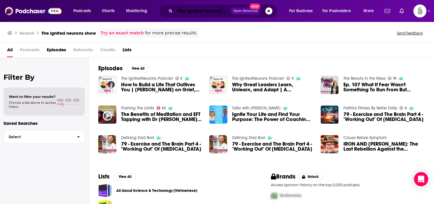
click at [226, 12] on input "The ignited neurons show" at bounding box center [203, 10] width 56 height 9
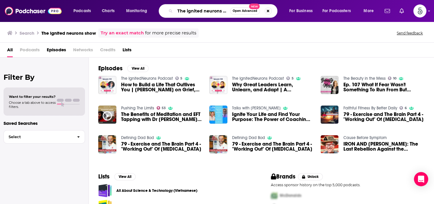
click at [226, 12] on input "The ignited neurons show" at bounding box center [202, 10] width 55 height 9
click at [227, 12] on input "The ignited neurons show" at bounding box center [202, 10] width 55 height 9
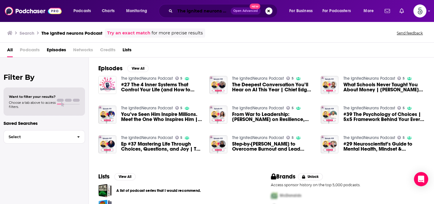
click at [202, 11] on input "The ignited neurons Podcast" at bounding box center [203, 10] width 56 height 9
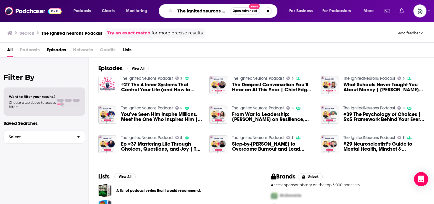
type input "The ignitedneurons Podcast"
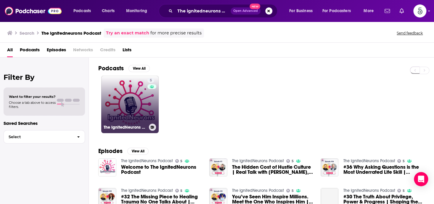
click at [137, 97] on link "5 The IgnitedNeurons Podcast" at bounding box center [129, 103] width 57 height 57
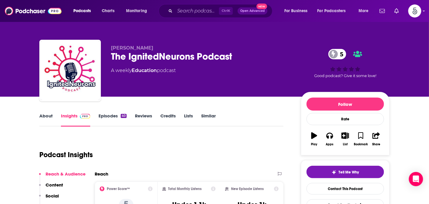
click at [110, 115] on link "Episodes 40" at bounding box center [113, 120] width 28 height 14
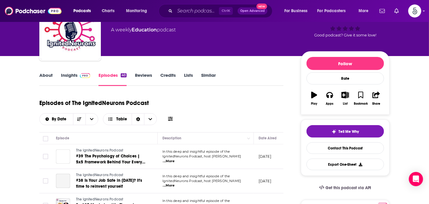
scroll to position [91, 0]
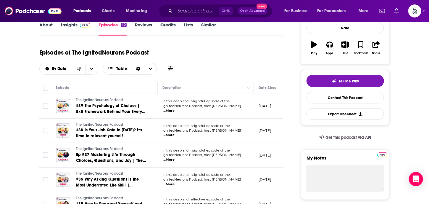
click at [175, 107] on span "IgnitedNeurons Podcast, host Utkarsh Nar" at bounding box center [201, 106] width 79 height 4
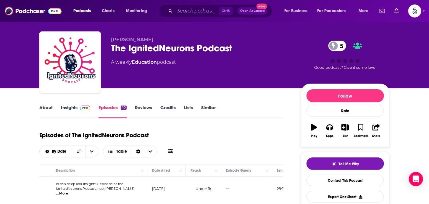
scroll to position [0, 0]
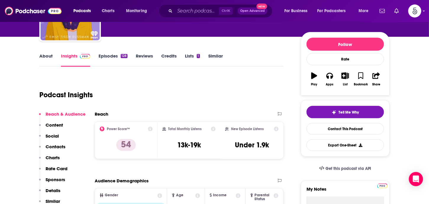
scroll to position [75, 0]
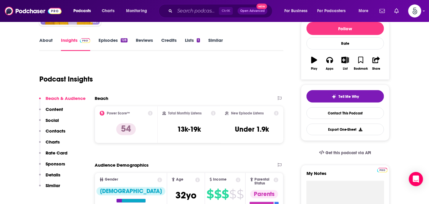
click at [50, 128] on p "Contacts" at bounding box center [56, 131] width 20 height 6
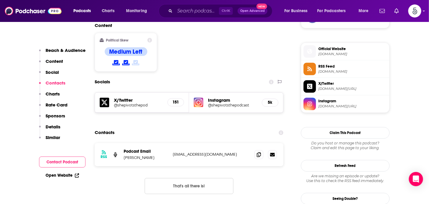
scroll to position [474, 0]
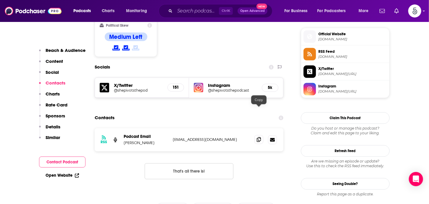
click at [259, 137] on icon at bounding box center [259, 139] width 4 height 5
